Goal: Transaction & Acquisition: Book appointment/travel/reservation

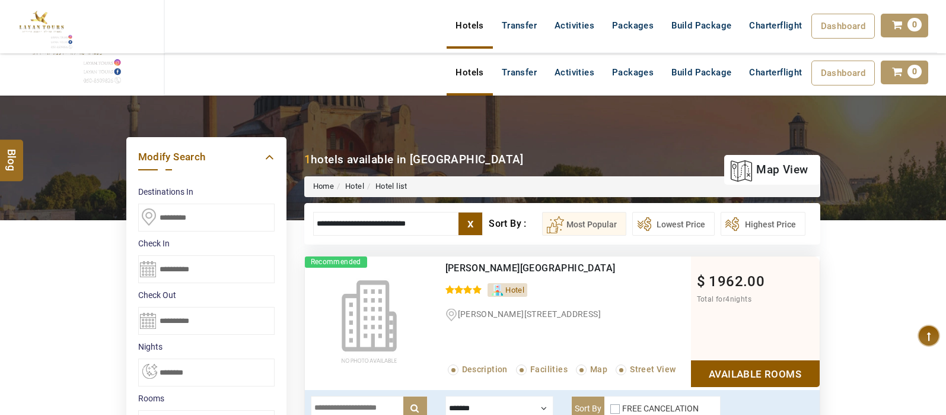
select select "*"
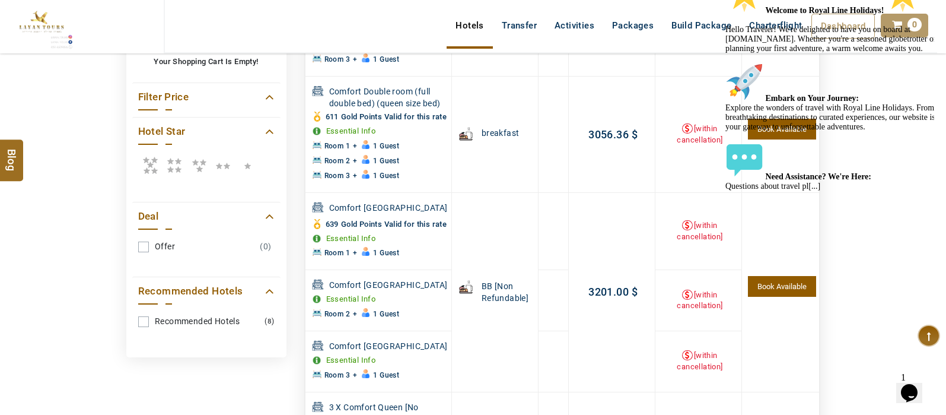
scroll to position [484, 0]
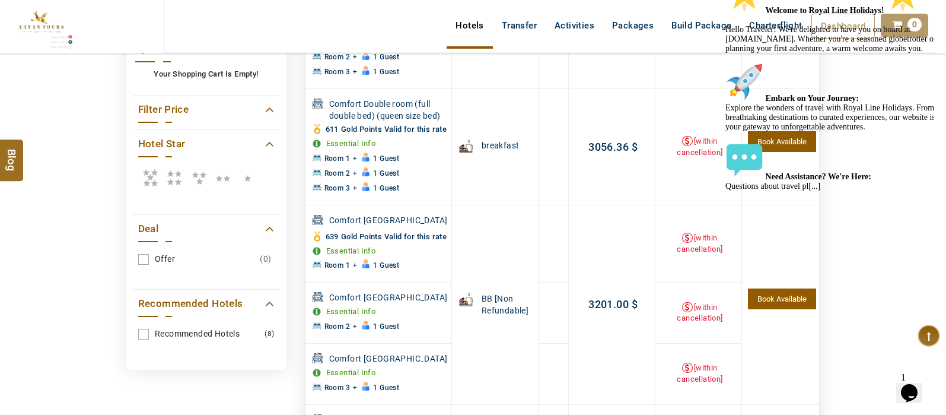
drag, startPoint x: 940, startPoint y: 210, endPoint x: 944, endPoint y: 143, distance: 67.1
click at [944, 143] on div "DESTINATION + Add Destination Nationality [GEOGRAPHIC_DATA] [DEMOGRAPHIC_DATA] …" at bounding box center [473, 198] width 946 height 1174
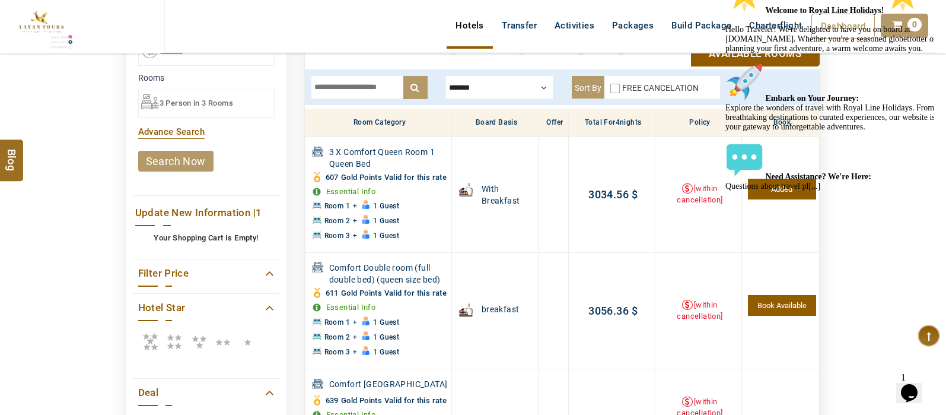
scroll to position [294, 0]
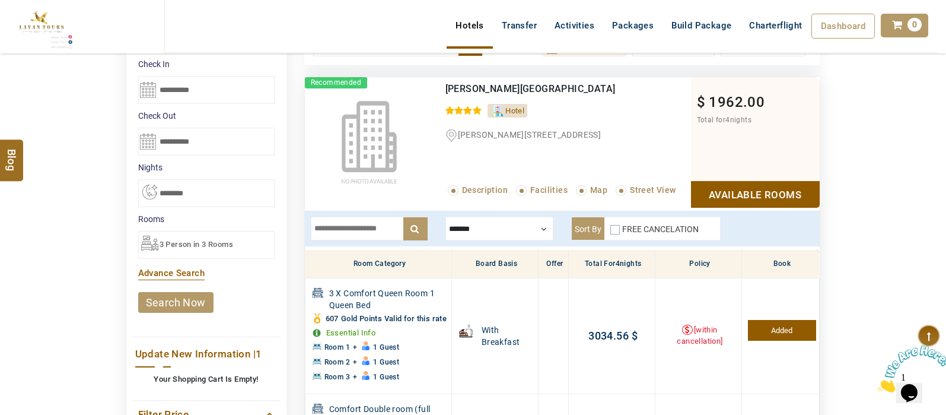
scroll to position [173, 0]
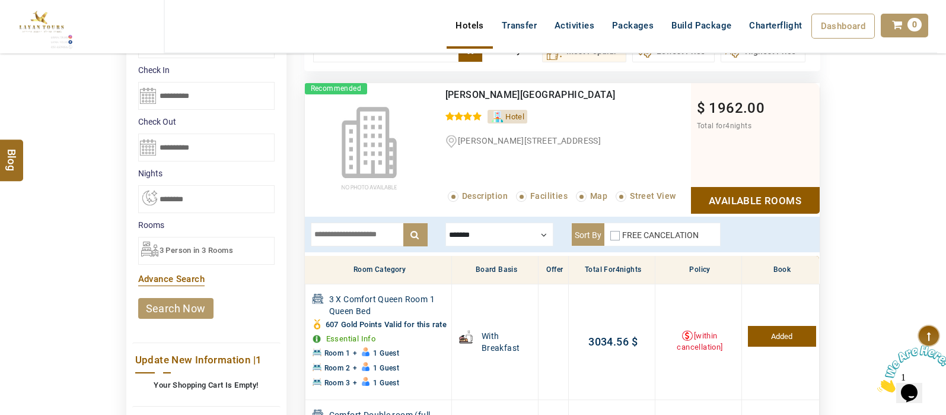
click at [192, 250] on span "3 Person in 3 Rooms" at bounding box center [197, 250] width 74 height 9
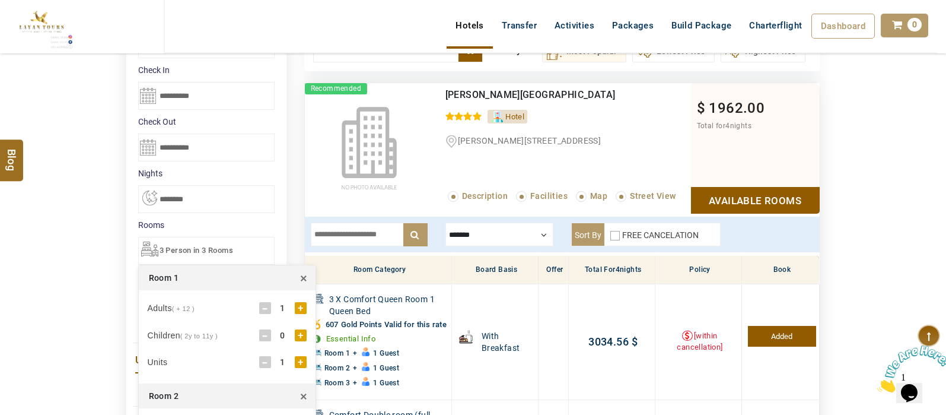
click at [303, 395] on span "×" at bounding box center [303, 396] width 7 height 18
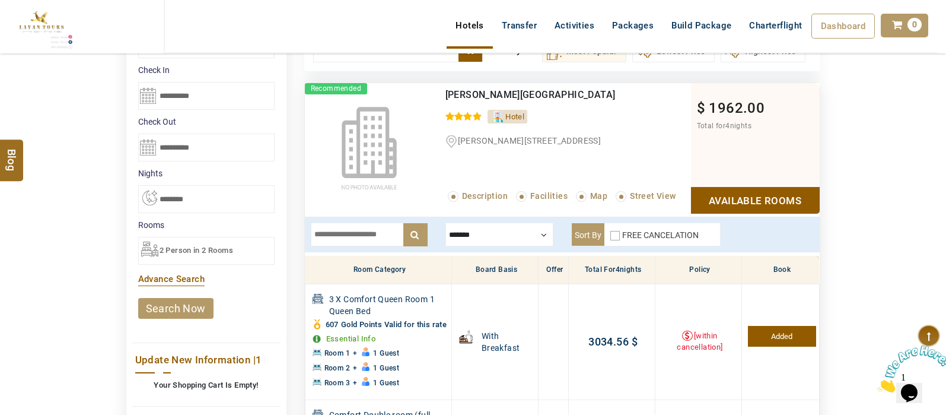
click at [167, 307] on link "search now" at bounding box center [175, 308] width 75 height 21
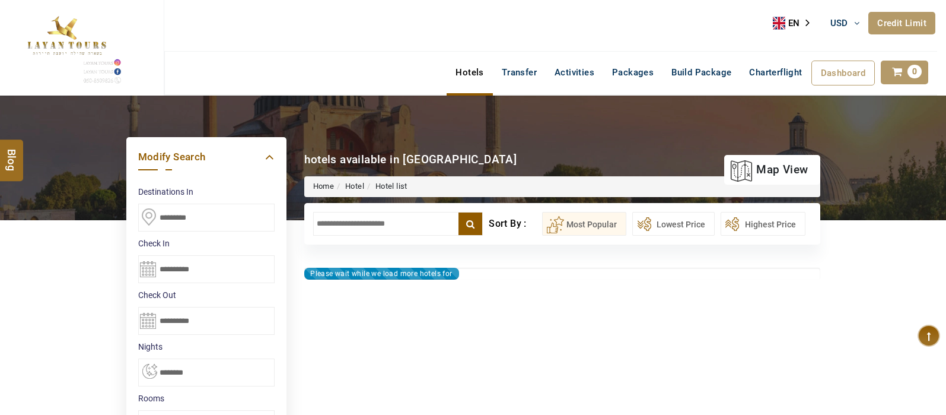
select select "*"
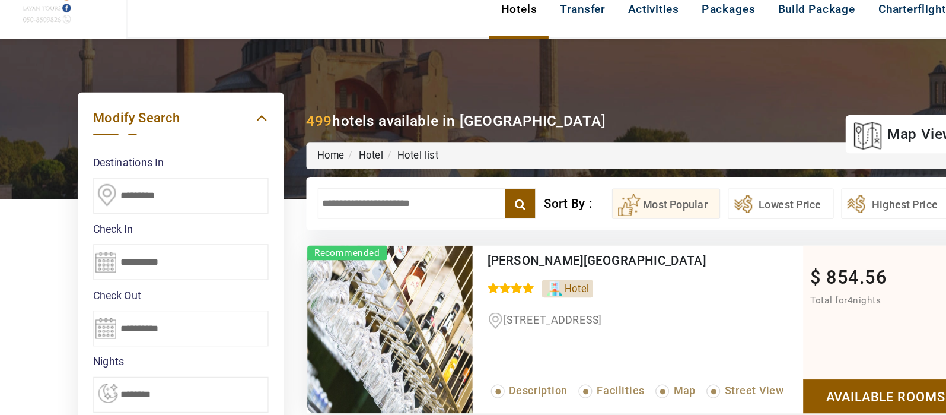
click at [365, 224] on input "text" at bounding box center [398, 224] width 170 height 24
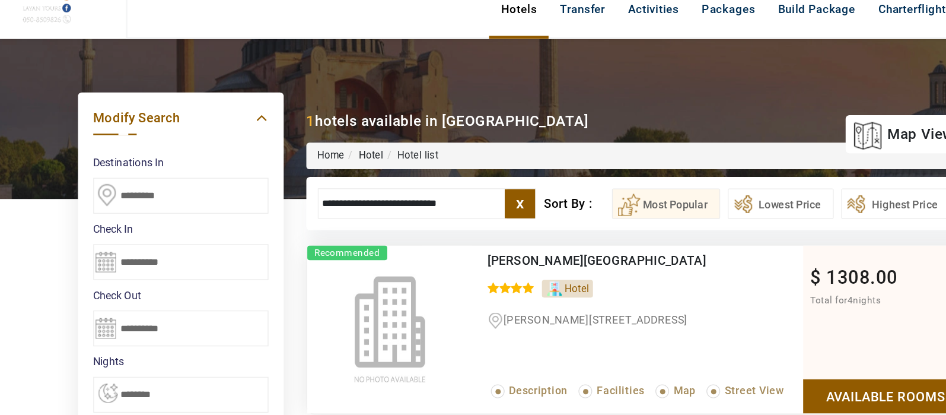
type input "**********"
click at [773, 373] on link "Available Rooms" at bounding box center [755, 373] width 129 height 27
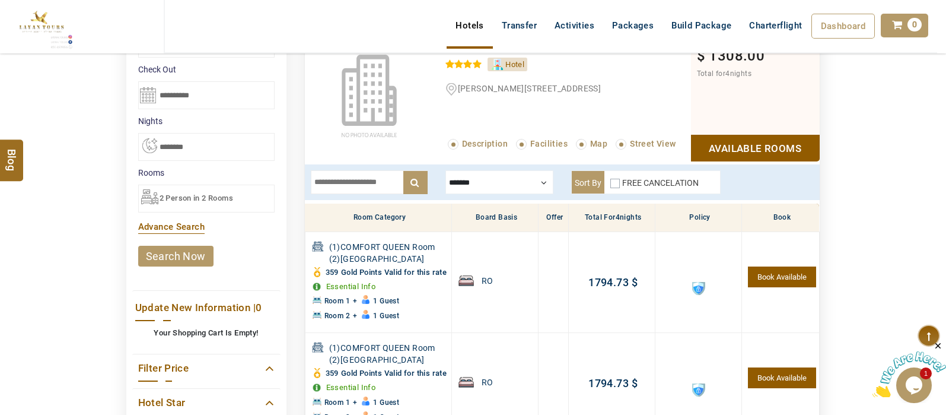
click at [527, 177] on div at bounding box center [500, 182] width 108 height 24
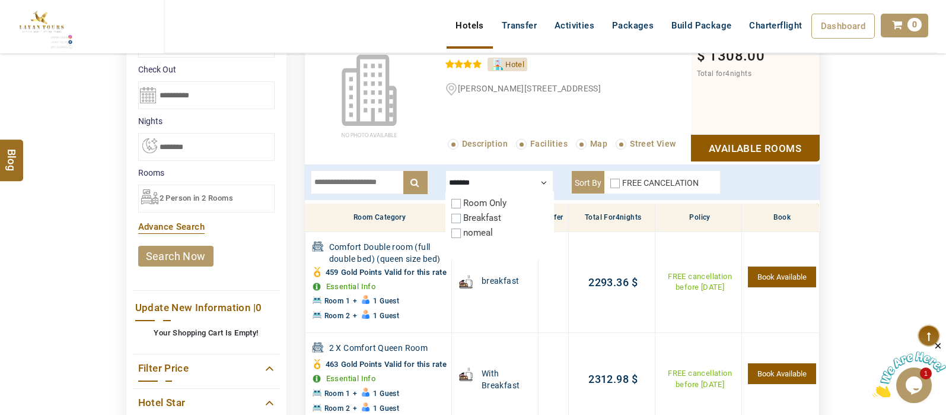
click at [540, 180] on div at bounding box center [500, 182] width 108 height 24
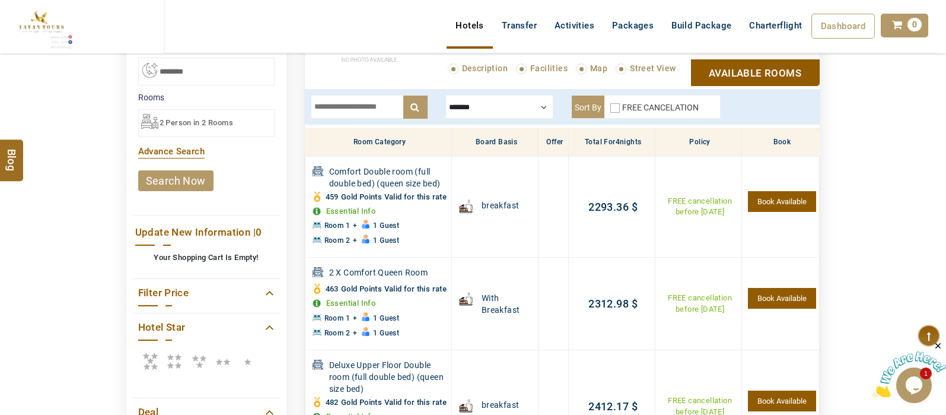
scroll to position [304, 0]
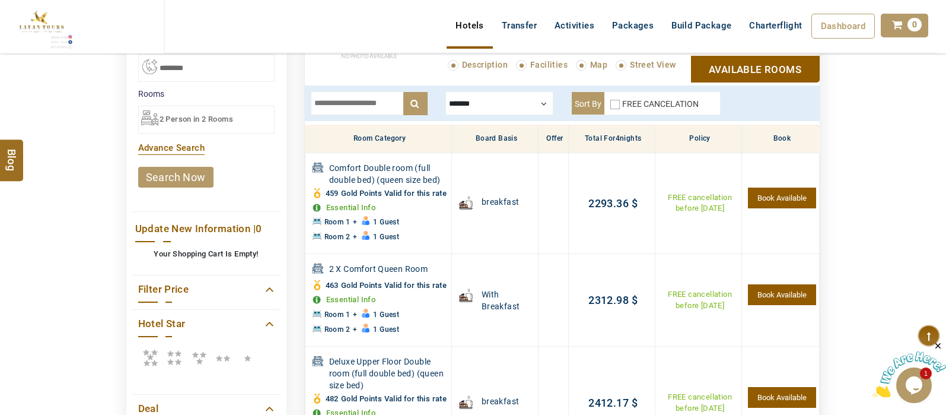
click at [195, 122] on span "2 Person in 2 Rooms" at bounding box center [197, 119] width 74 height 9
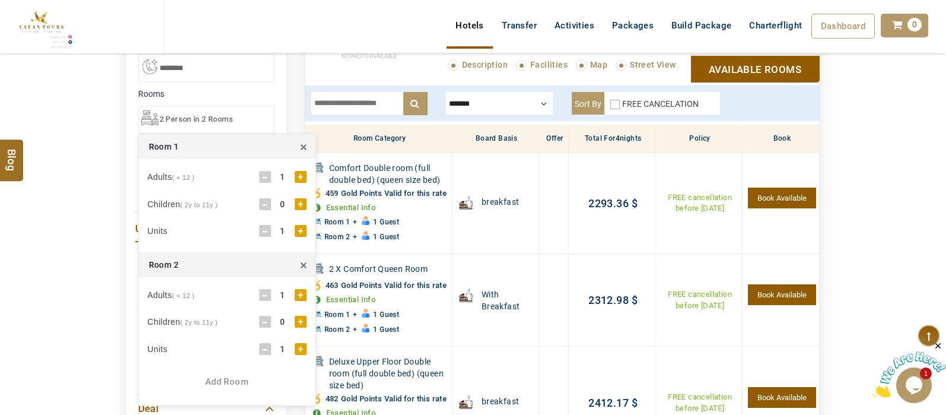
click at [306, 264] on span "×" at bounding box center [303, 265] width 7 height 18
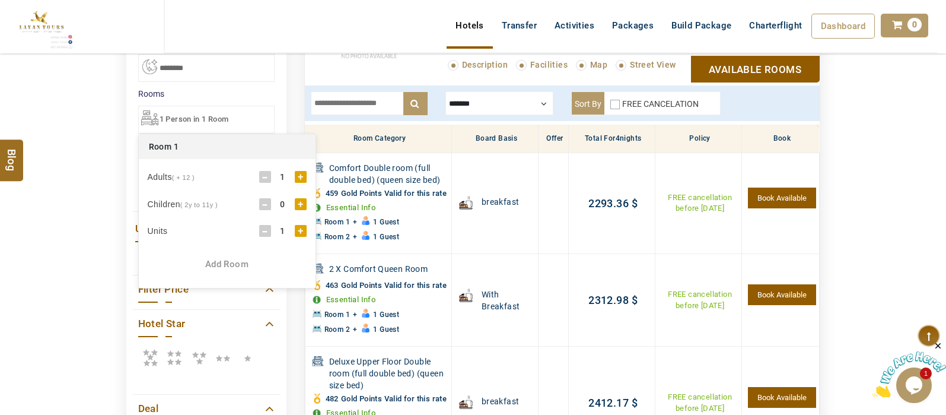
click at [304, 176] on div "+" at bounding box center [301, 177] width 12 height 12
click at [39, 230] on div "DESTINATION + Add Destination Nationality [GEOGRAPHIC_DATA] [DEMOGRAPHIC_DATA] …" at bounding box center [473, 259] width 946 height 937
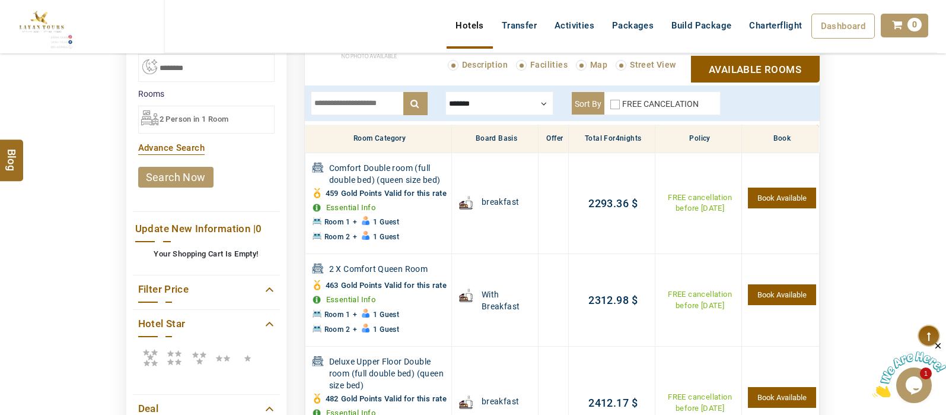
click at [173, 181] on link "search now" at bounding box center [175, 177] width 75 height 21
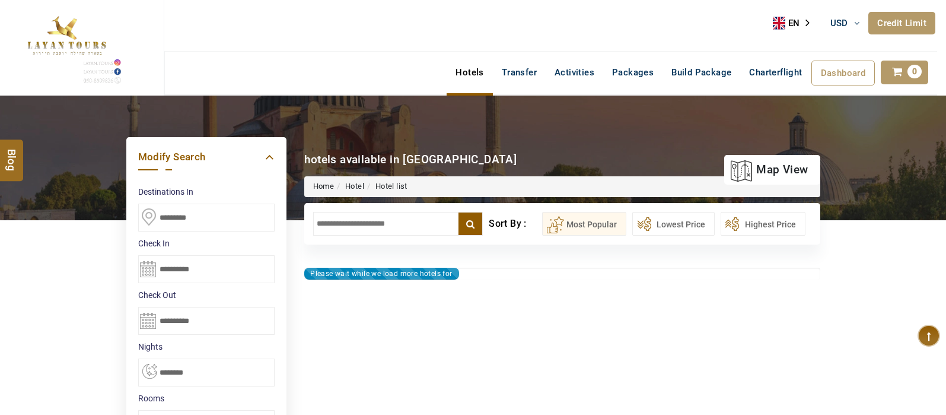
select select "*"
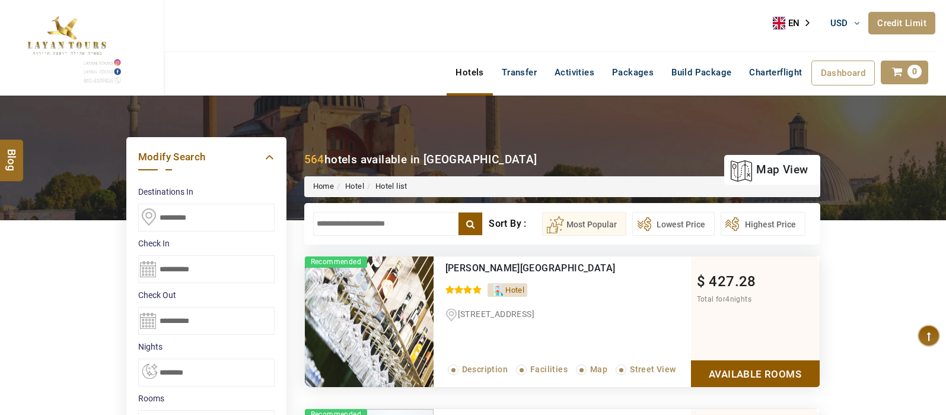
click at [379, 221] on input "text" at bounding box center [398, 224] width 170 height 24
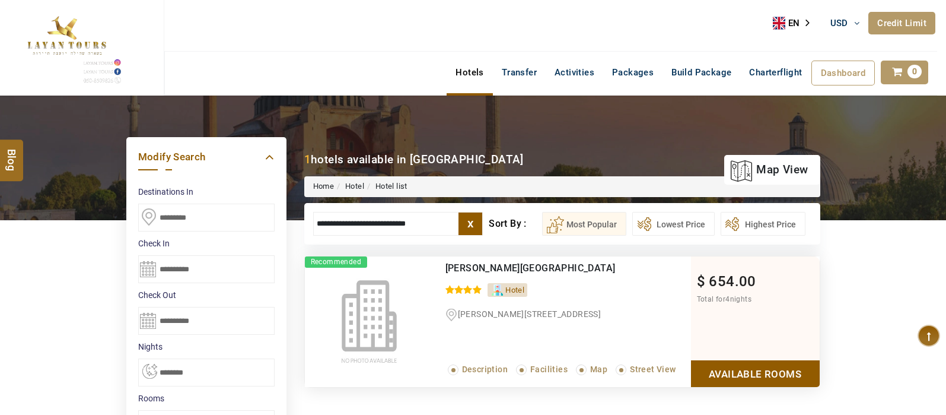
type input "**********"
click at [804, 375] on link "Available Rooms" at bounding box center [755, 373] width 129 height 27
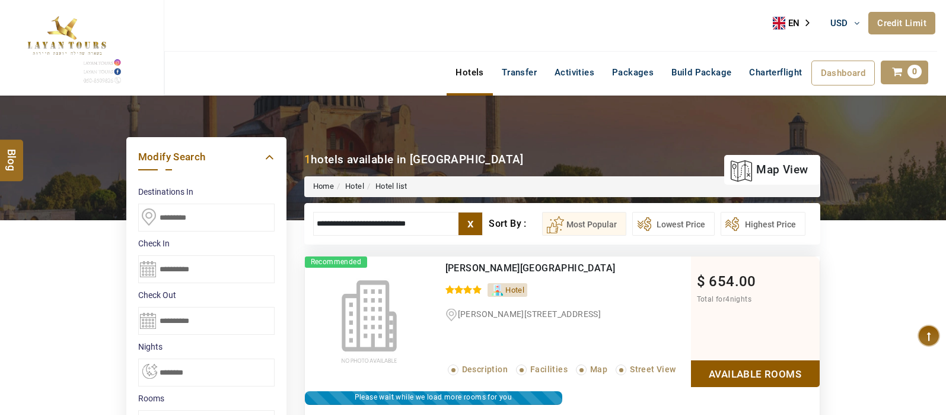
scroll to position [225, 0]
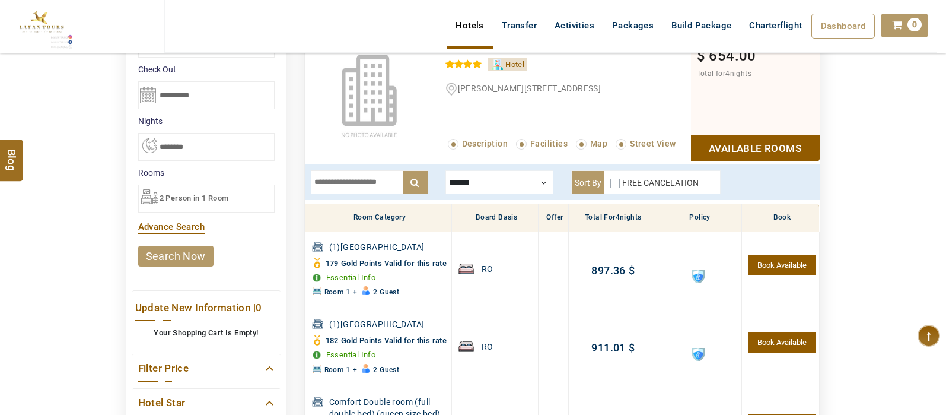
click at [541, 185] on div at bounding box center [500, 182] width 108 height 24
click at [460, 215] on div "Breakfast" at bounding box center [500, 218] width 96 height 12
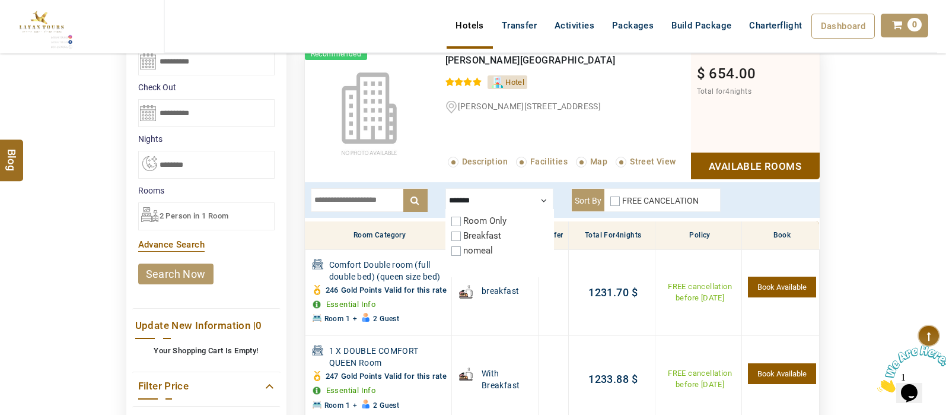
scroll to position [199, 0]
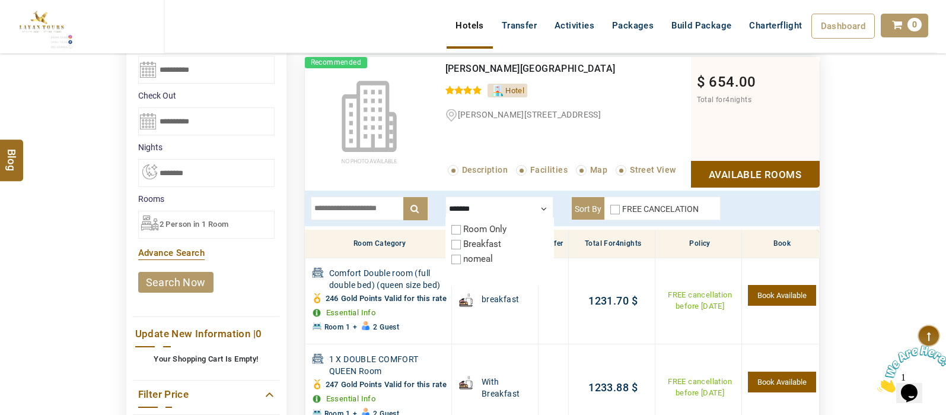
click at [364, 205] on input "text" at bounding box center [369, 208] width 117 height 24
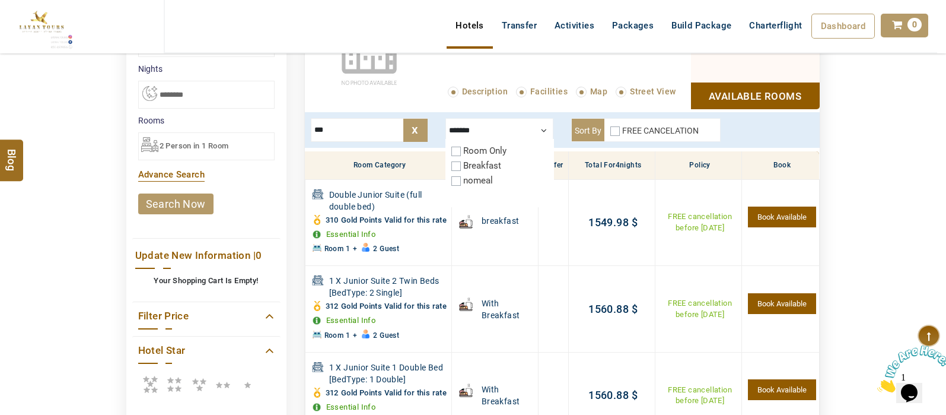
scroll to position [279, 0]
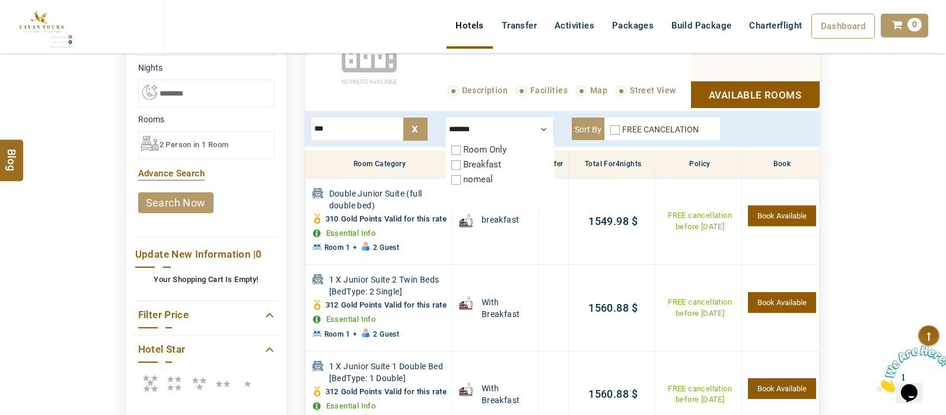
type input "***"
